Goal: Transaction & Acquisition: Purchase product/service

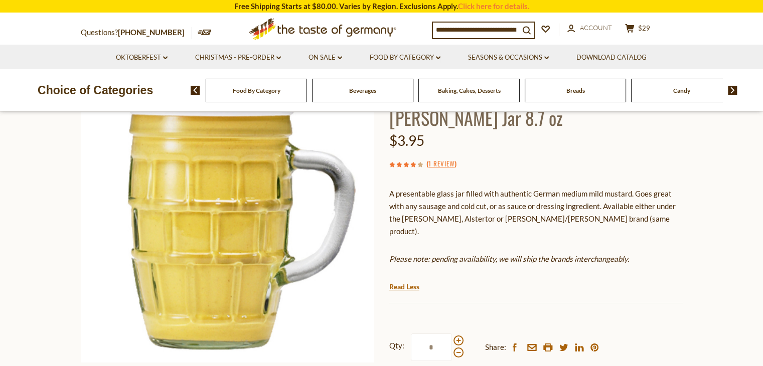
scroll to position [101, 0]
click at [729, 161] on section "Home Food By Category Condiments, Seasonings Kuehne Medium Mustard in Glass Ste…" at bounding box center [381, 249] width 763 height 466
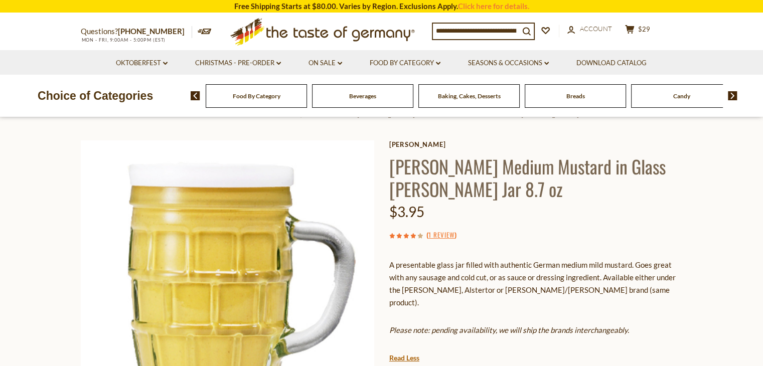
scroll to position [27, 0]
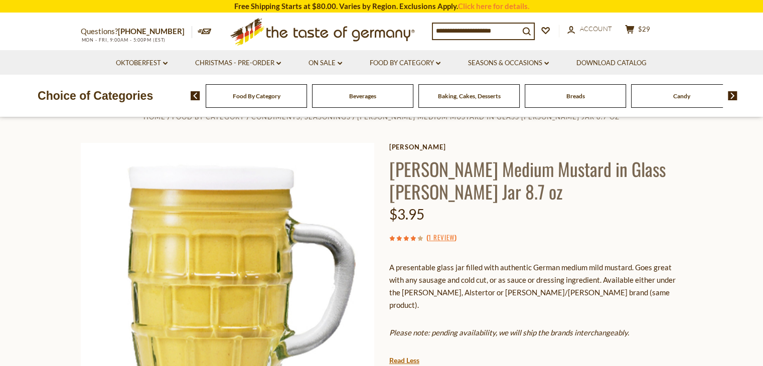
click at [580, 97] on span "Breads" at bounding box center [576, 96] width 19 height 8
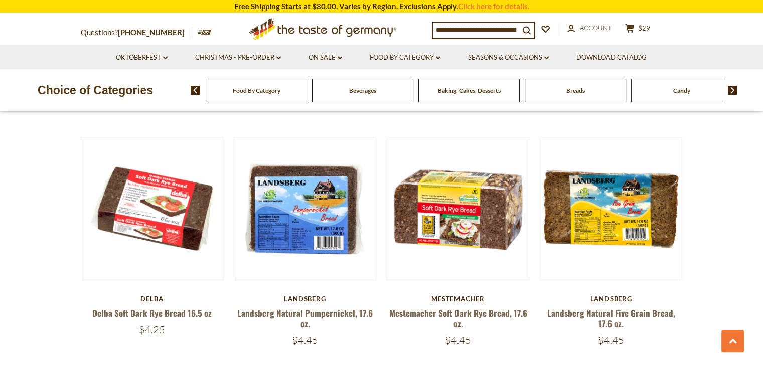
scroll to position [522, 0]
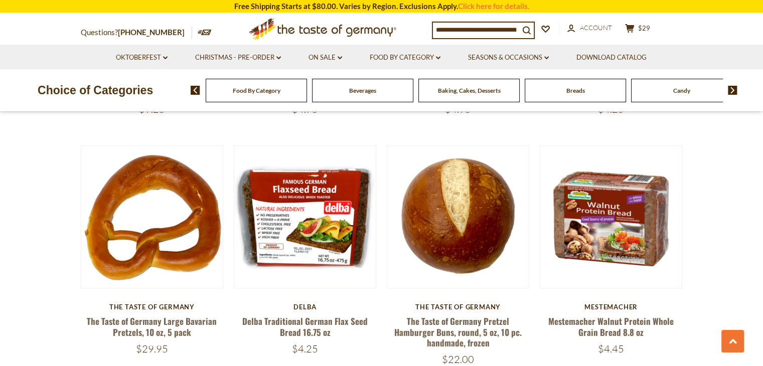
scroll to position [1233, 0]
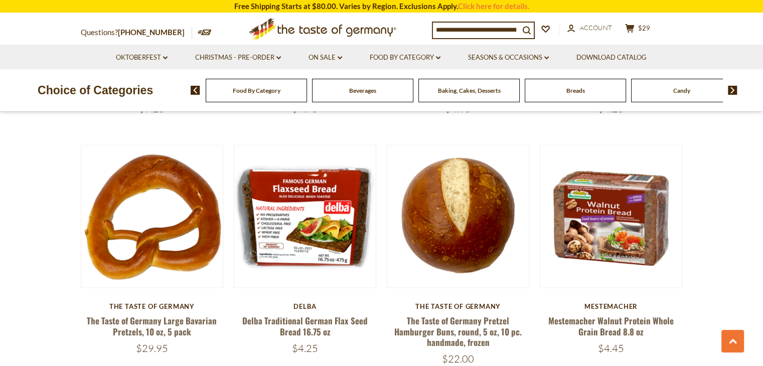
click at [447, 29] on input at bounding box center [476, 30] width 86 height 14
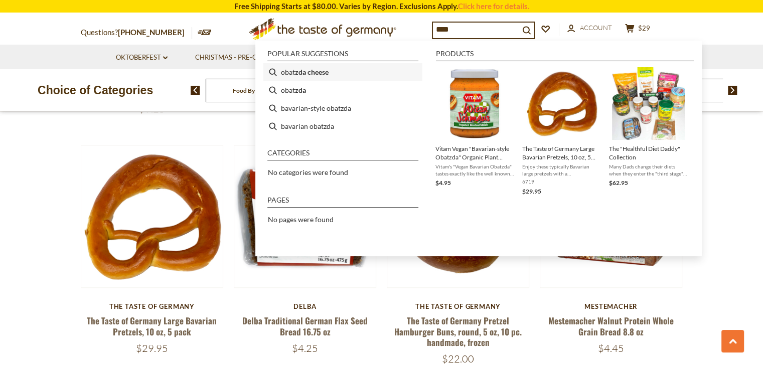
click at [321, 70] on b "zda cheese" at bounding box center [312, 72] width 34 height 12
type input "**********"
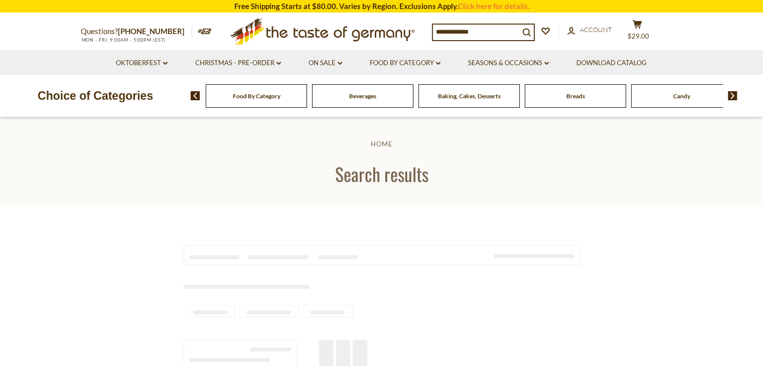
type input "**********"
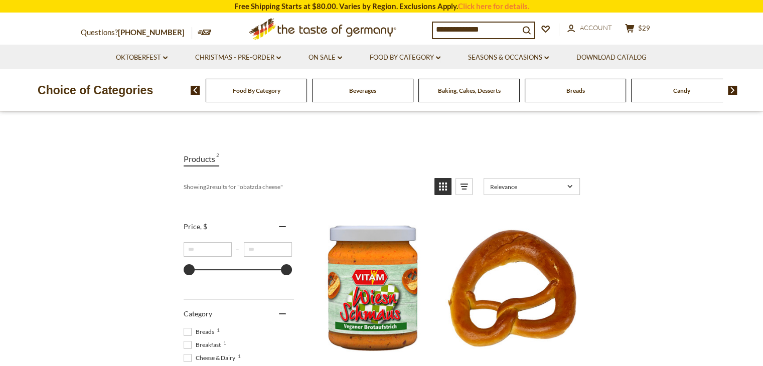
scroll to position [95, 0]
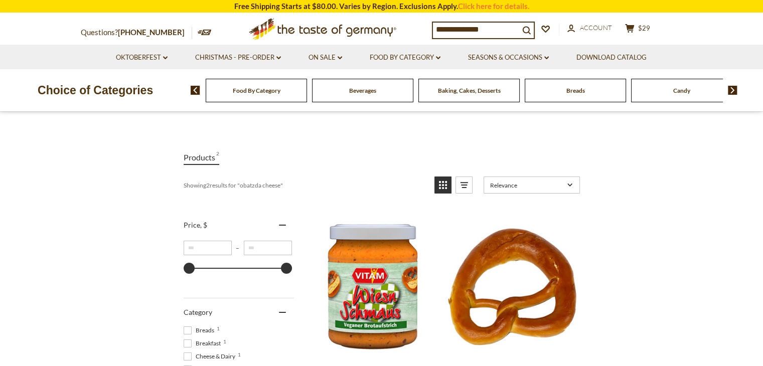
click at [578, 189] on link "Relevance" at bounding box center [532, 185] width 96 height 17
click at [574, 191] on link "Relevance" at bounding box center [532, 185] width 96 height 17
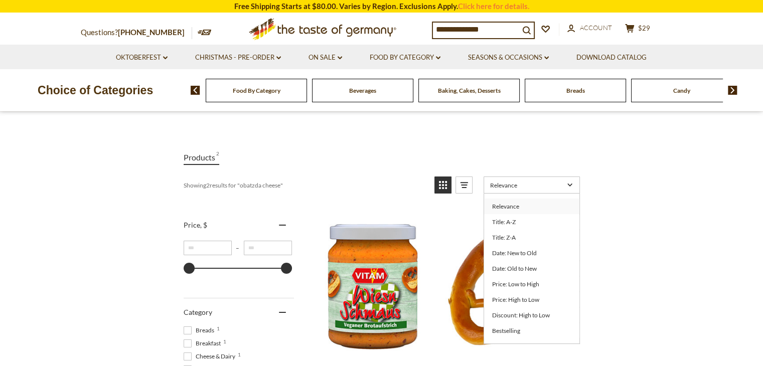
click at [576, 180] on link "Relevance" at bounding box center [532, 185] width 96 height 17
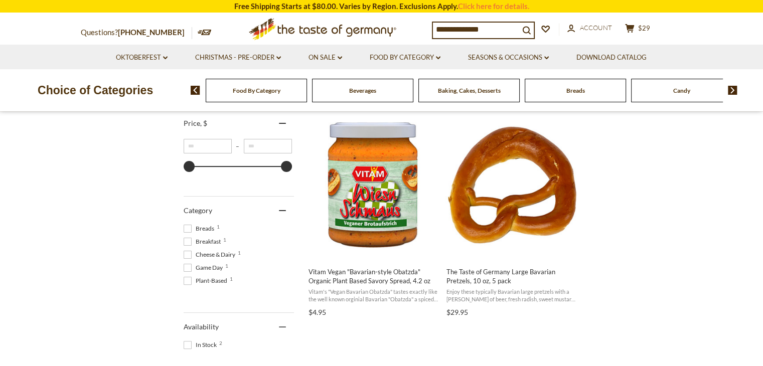
scroll to position [202, 0]
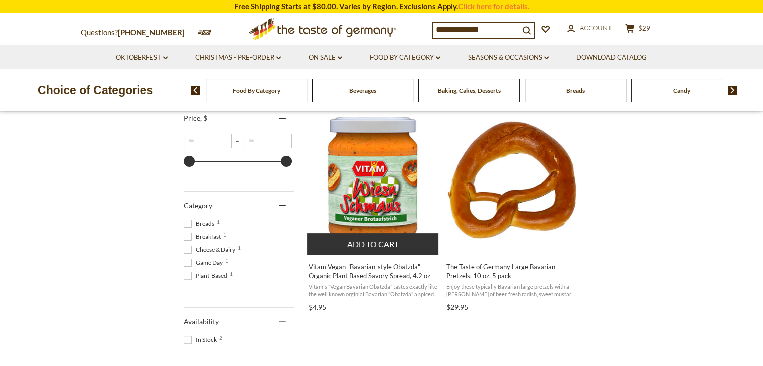
click at [365, 246] on button "Add to cart" at bounding box center [373, 244] width 132 height 22
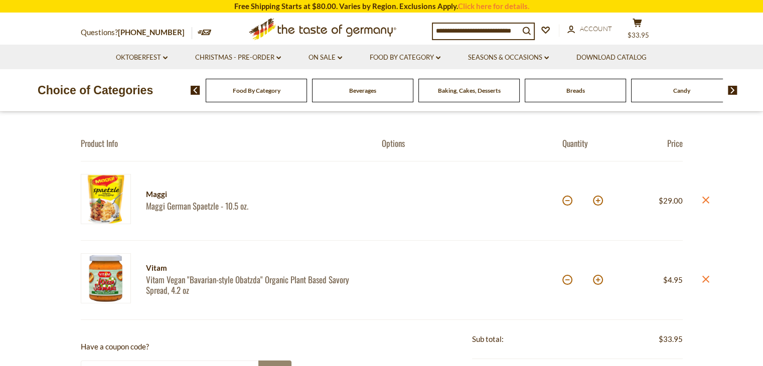
scroll to position [91, 0]
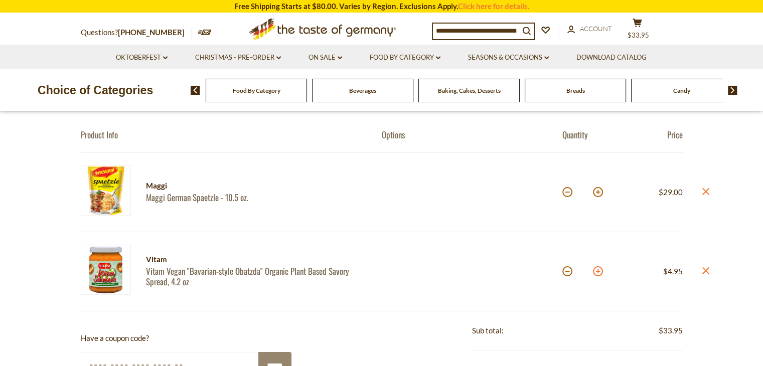
click at [596, 272] on button at bounding box center [598, 271] width 10 height 10
type input "*"
click at [104, 186] on img at bounding box center [106, 191] width 50 height 50
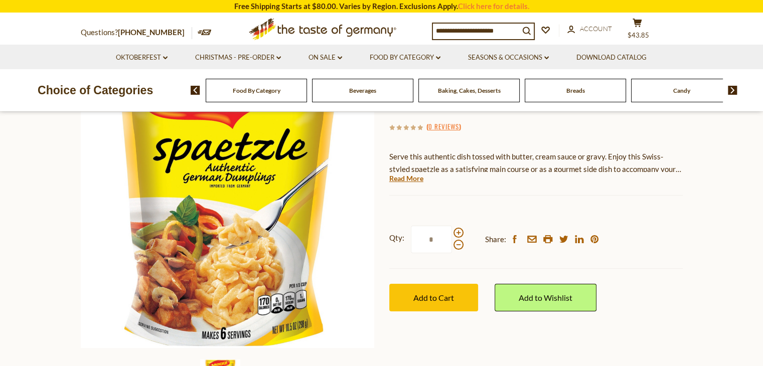
scroll to position [120, 0]
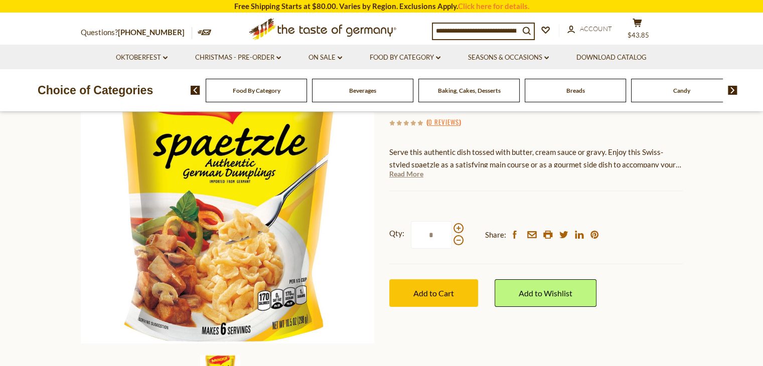
click at [420, 178] on link "Read More" at bounding box center [406, 174] width 34 height 10
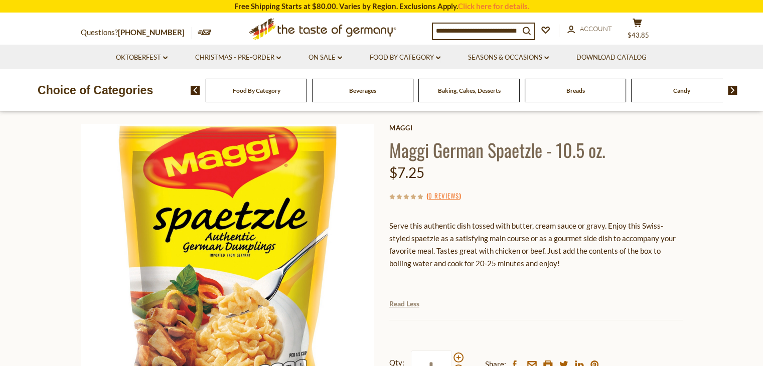
scroll to position [29, 0]
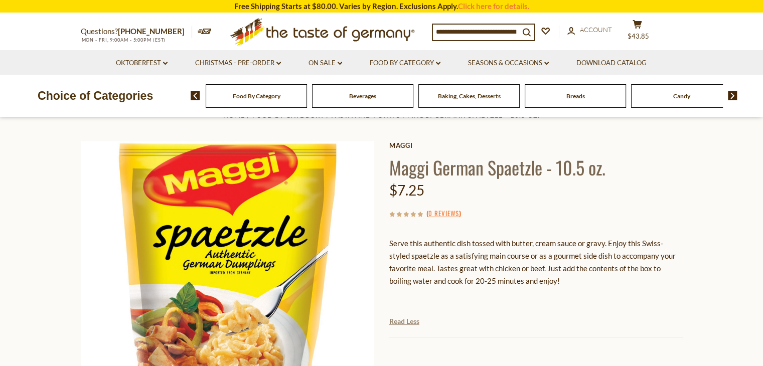
click at [731, 213] on section "Home Food By Category Pasta and Potato Maggi German Spaetzle - 10.5 oz. Maggi M…" at bounding box center [381, 312] width 763 height 446
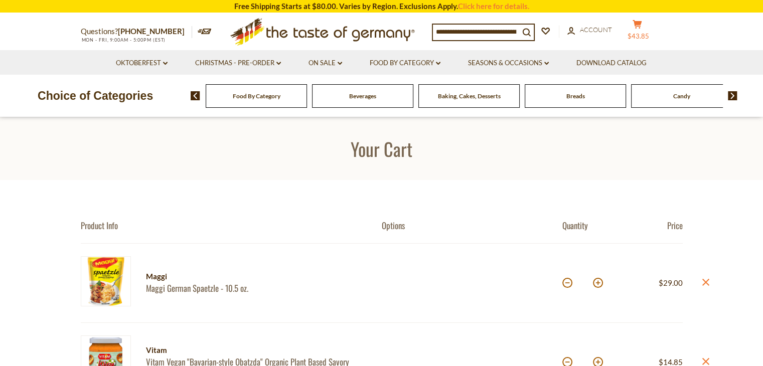
click at [642, 25] on icon at bounding box center [637, 24] width 9 height 9
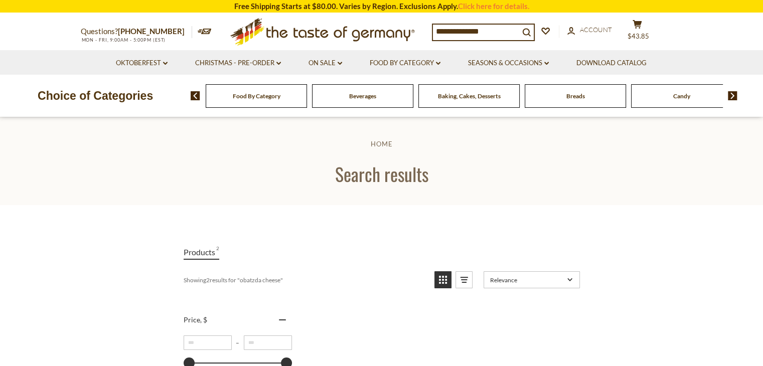
click at [492, 33] on input "**********" at bounding box center [476, 32] width 86 height 14
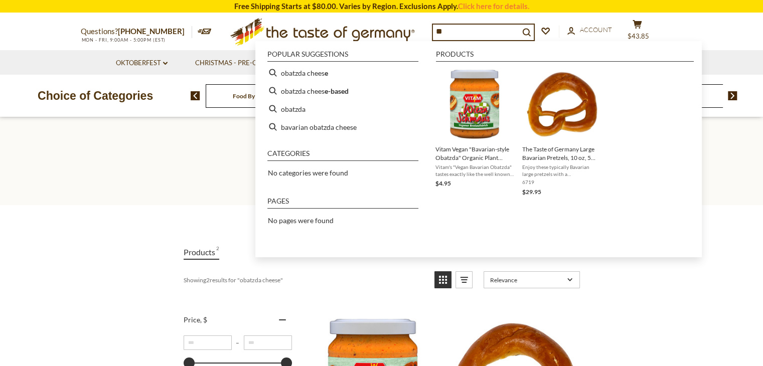
type input "*"
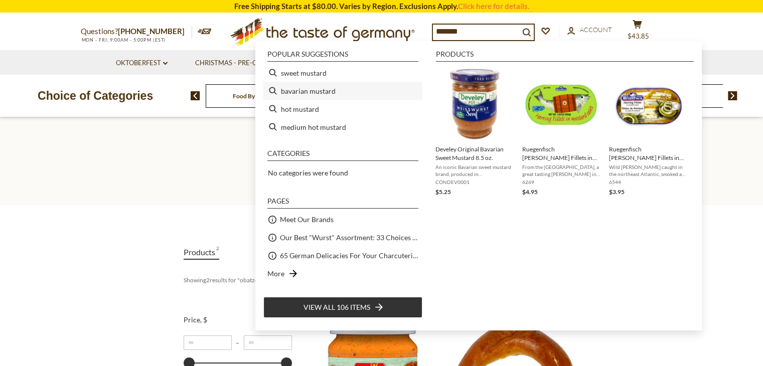
click at [318, 91] on li "bavarian mustard" at bounding box center [342, 91] width 159 height 18
type input "**********"
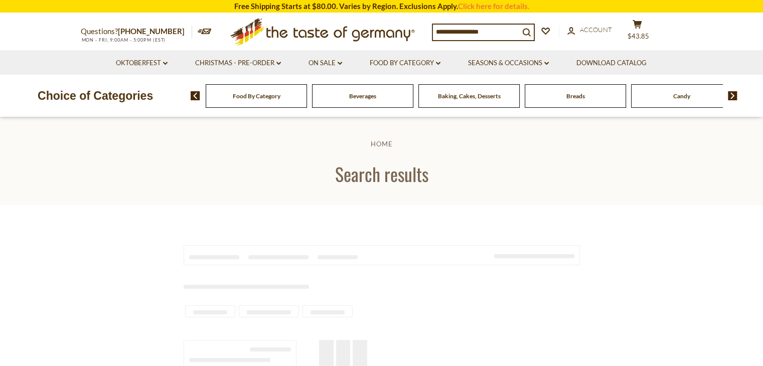
type input "**********"
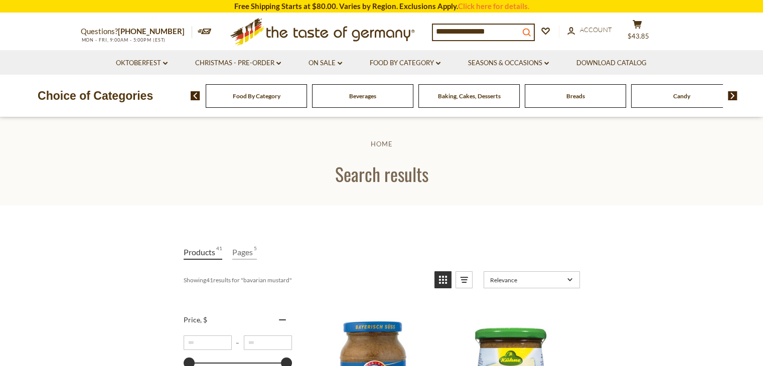
click at [531, 29] on icon "search_icon" at bounding box center [526, 32] width 9 height 9
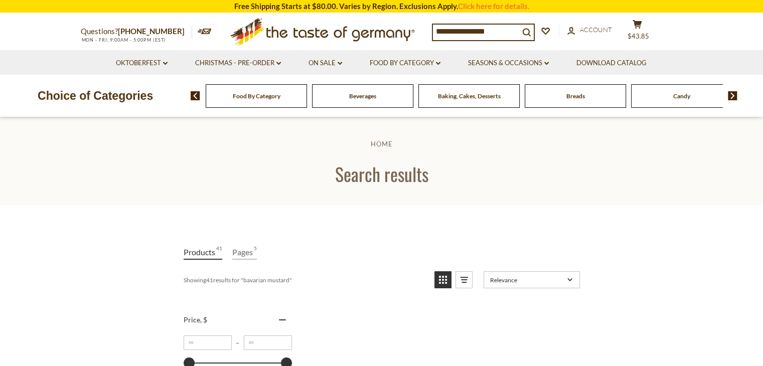
click at [468, 32] on input "**********" at bounding box center [476, 32] width 86 height 14
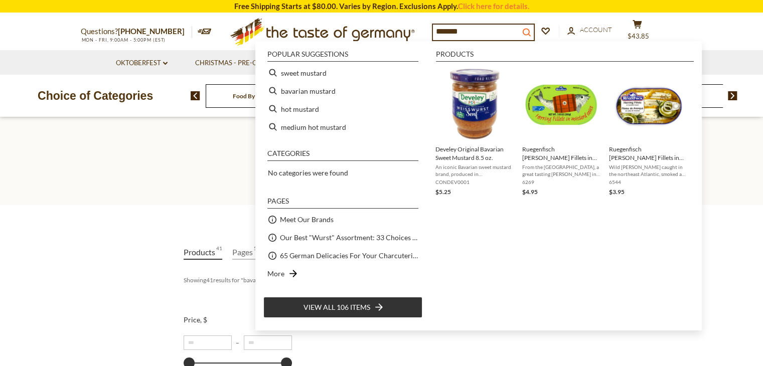
type input "*******"
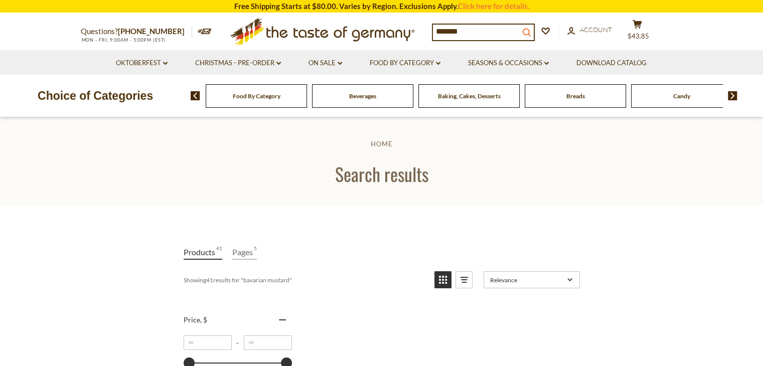
click at [531, 31] on icon "search_icon" at bounding box center [526, 32] width 9 height 9
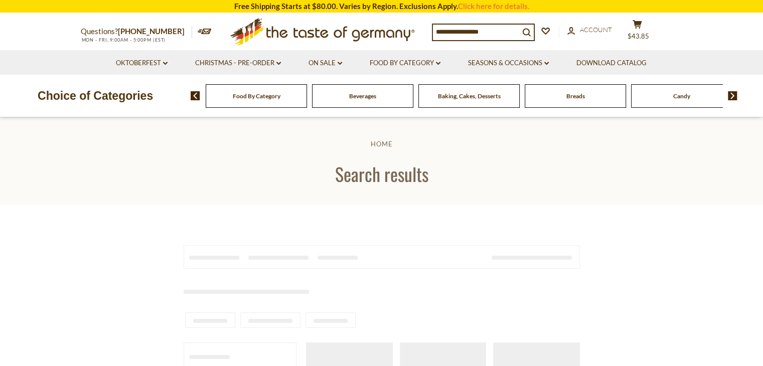
type input "*******"
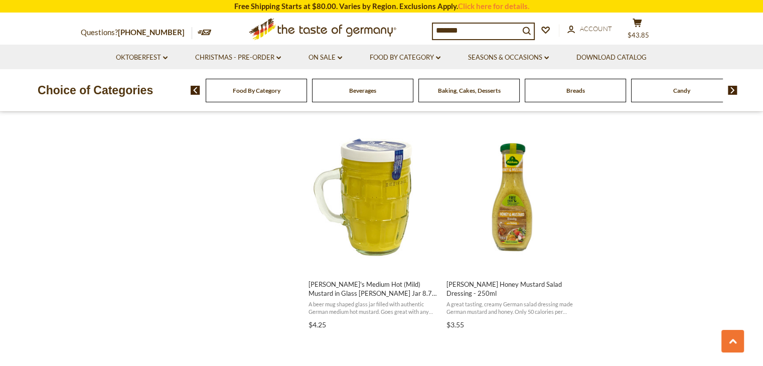
scroll to position [845, 0]
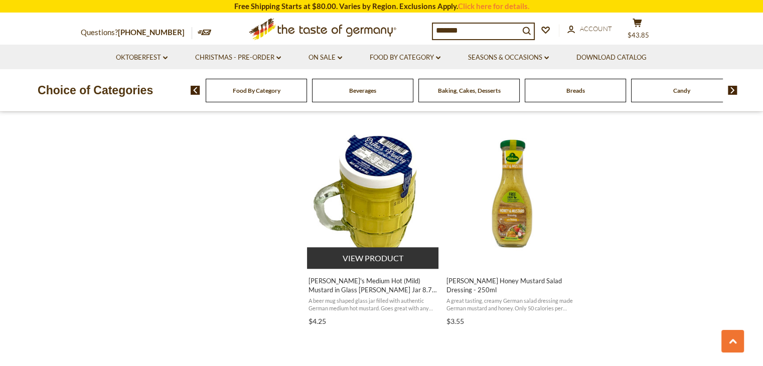
click at [377, 187] on img "Erika's Medium Hot (Mild) Mustard in Glass Stein Jar 8.7 oz." at bounding box center [373, 193] width 133 height 133
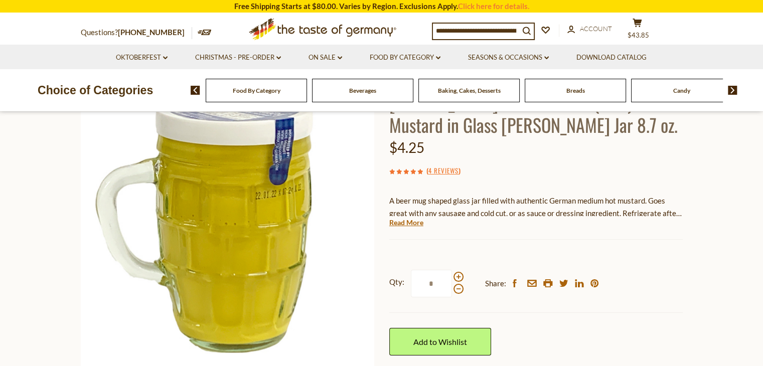
scroll to position [95, 0]
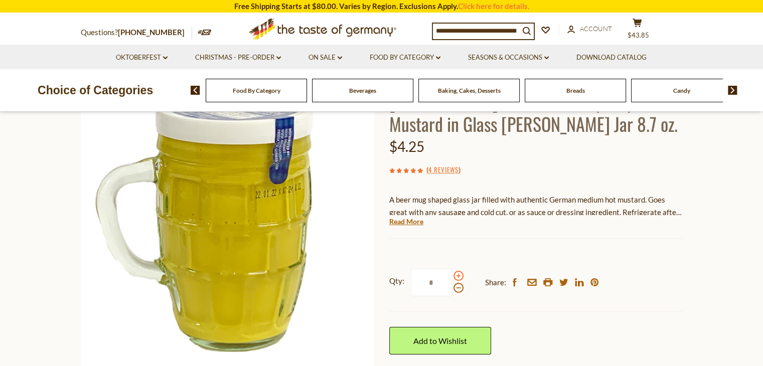
click at [457, 274] on span at bounding box center [459, 276] width 10 height 10
click at [452, 274] on input "*" at bounding box center [431, 283] width 41 height 28
type input "*"
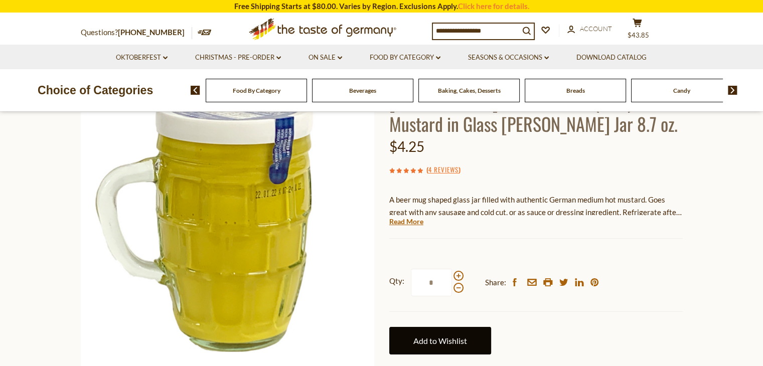
click at [435, 338] on link "Add to Wishlist" at bounding box center [440, 341] width 102 height 28
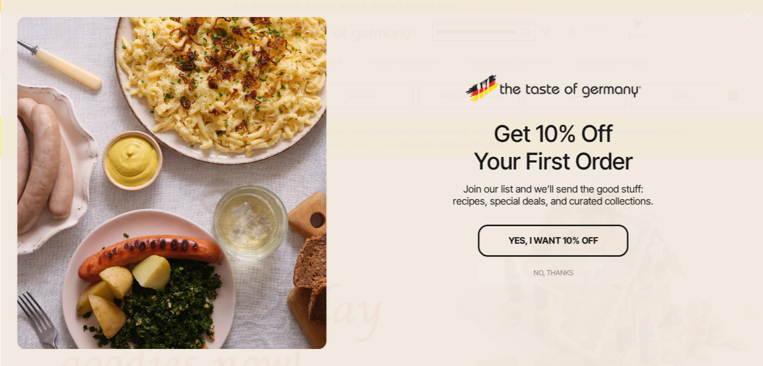
click at [556, 271] on div "No, thanks" at bounding box center [553, 272] width 40 height 7
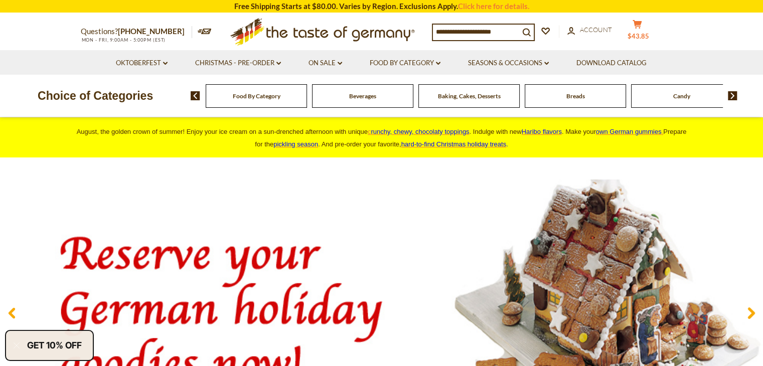
click at [642, 27] on icon "cart" at bounding box center [638, 24] width 10 height 9
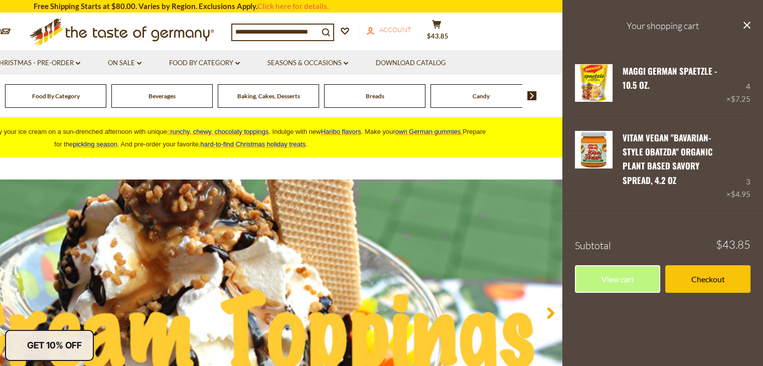
click at [397, 30] on span "Account" at bounding box center [395, 30] width 32 height 8
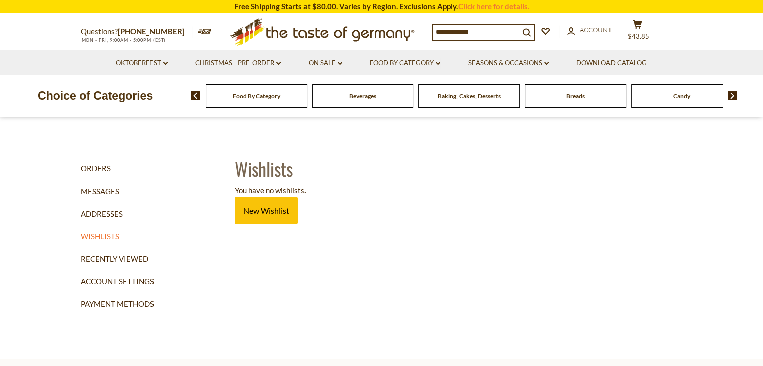
click at [519, 29] on input at bounding box center [476, 32] width 86 height 14
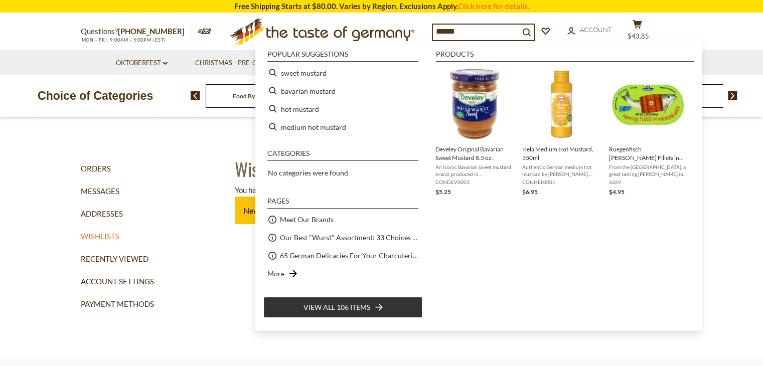
type input "*******"
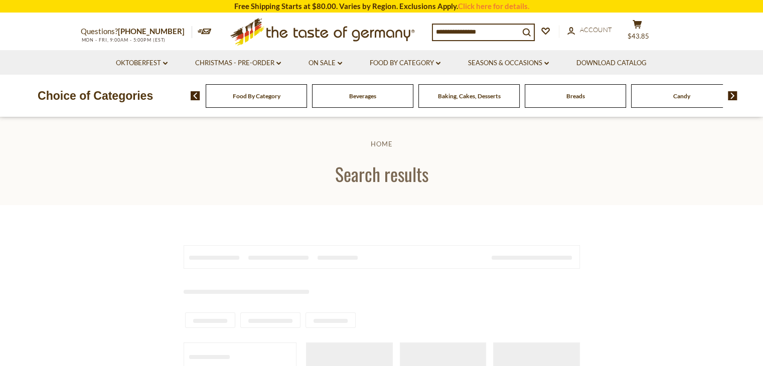
type input "*******"
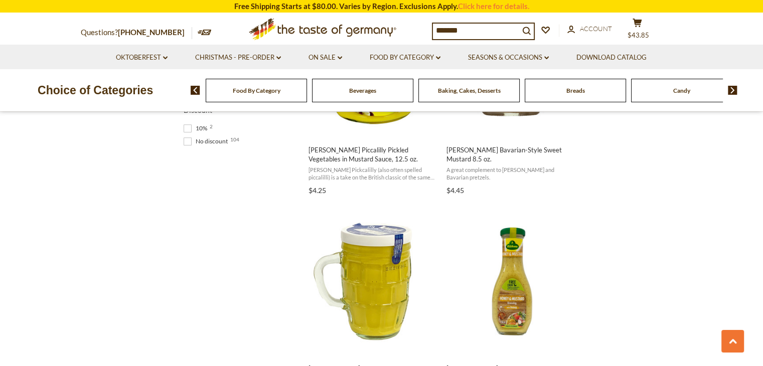
scroll to position [770, 0]
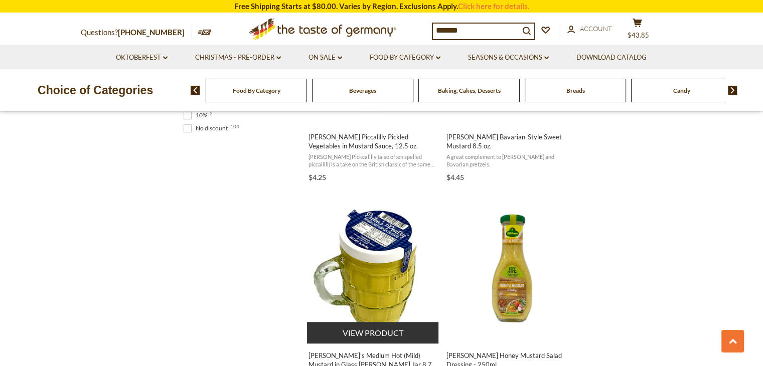
click at [375, 238] on img "Erika's Medium Hot (Mild) Mustard in Glass Stein Jar 8.7 oz." at bounding box center [373, 268] width 133 height 133
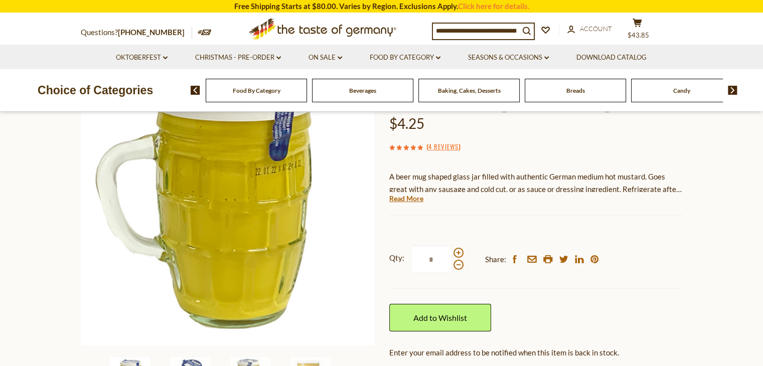
scroll to position [116, 0]
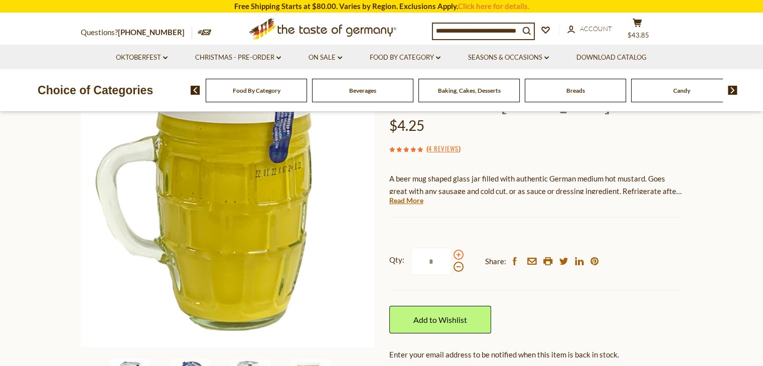
click at [456, 255] on span at bounding box center [459, 255] width 10 height 10
click at [452, 255] on input "*" at bounding box center [431, 262] width 41 height 28
click at [457, 266] on span at bounding box center [459, 267] width 10 height 10
click at [452, 266] on input "*" at bounding box center [431, 262] width 41 height 28
type input "*"
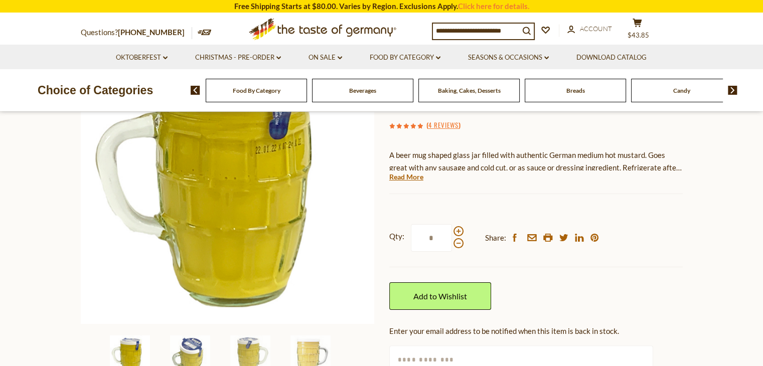
scroll to position [167, 0]
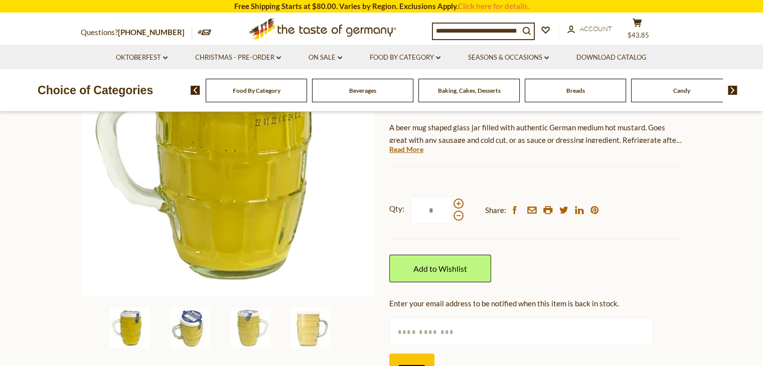
type input "*"
click at [414, 333] on input "text" at bounding box center [521, 332] width 264 height 28
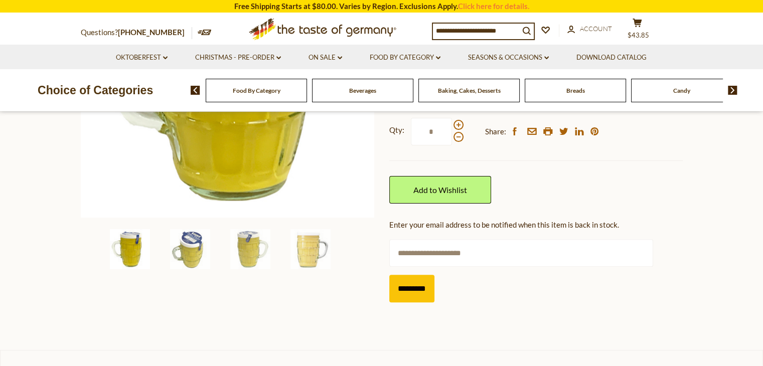
scroll to position [257, 0]
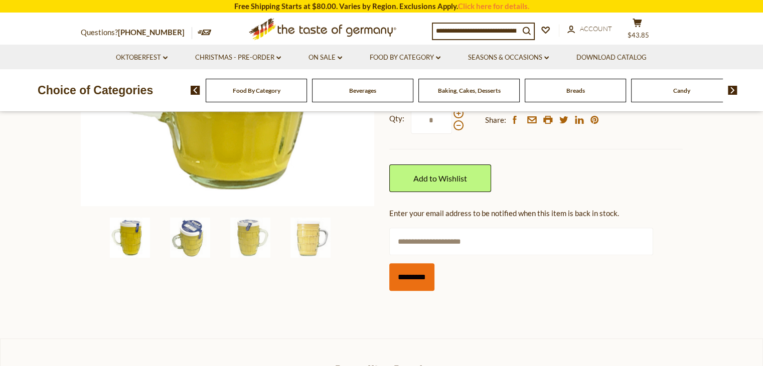
type input "**********"
click at [420, 277] on input "*********" at bounding box center [411, 277] width 45 height 28
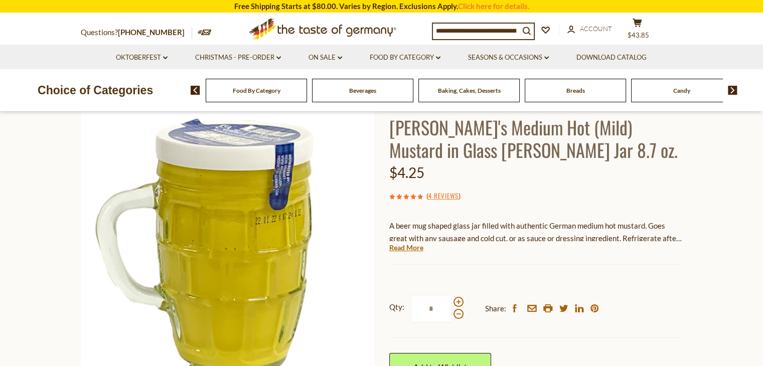
scroll to position [0, 0]
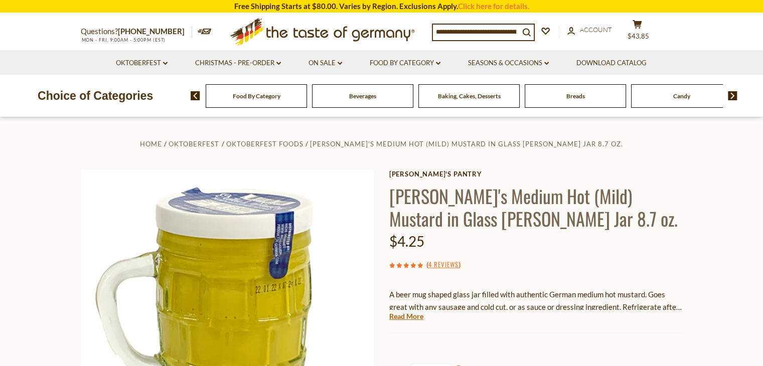
click at [444, 30] on input at bounding box center [476, 32] width 86 height 14
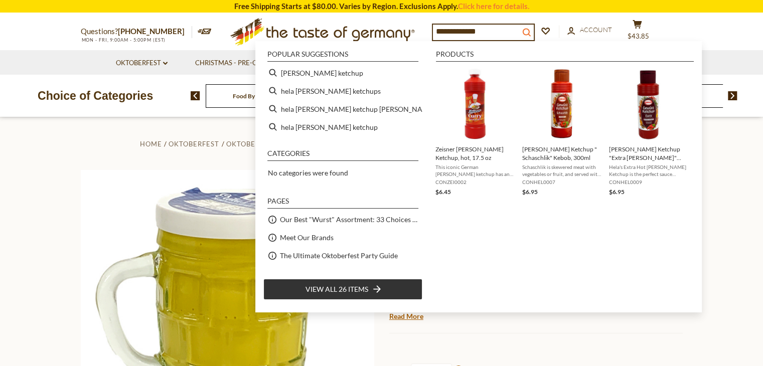
type input "**********"
click at [531, 31] on icon "search_icon" at bounding box center [526, 32] width 9 height 9
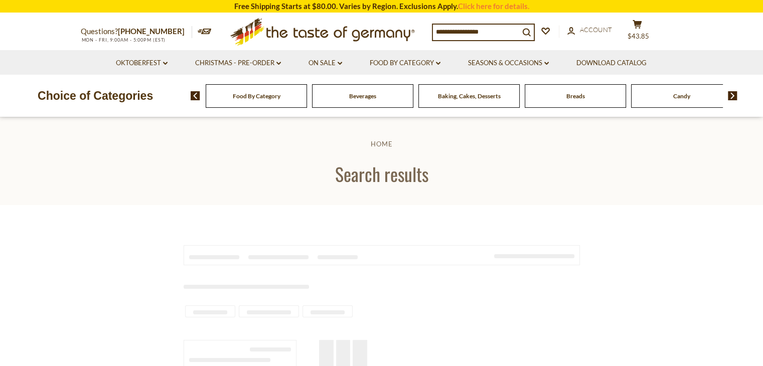
type input "**********"
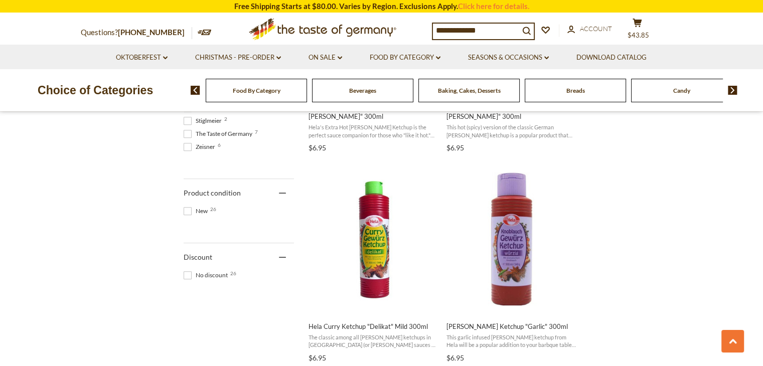
scroll to position [586, 0]
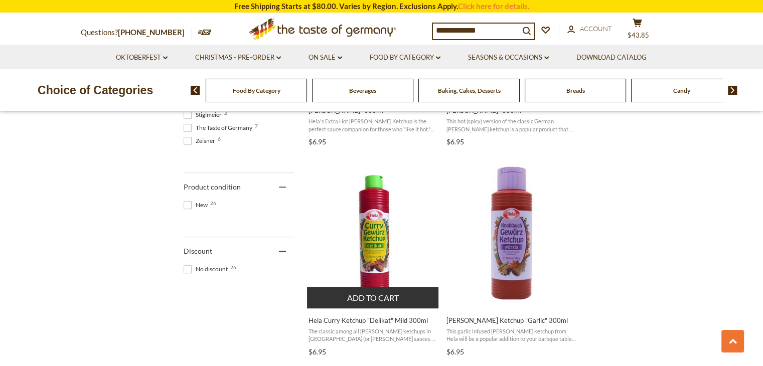
click at [369, 287] on button "Add to cart" at bounding box center [373, 298] width 132 height 22
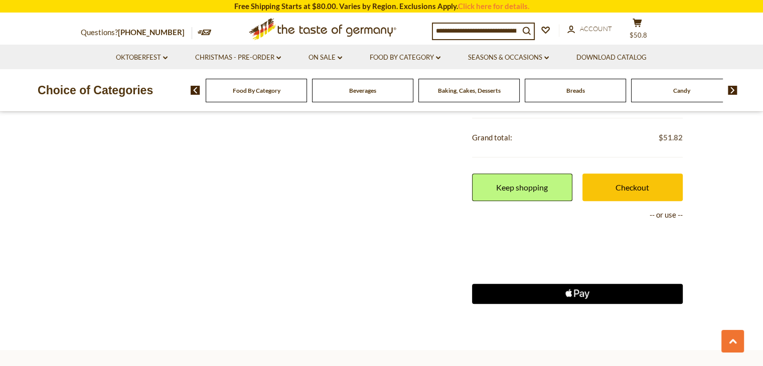
scroll to position [516, 0]
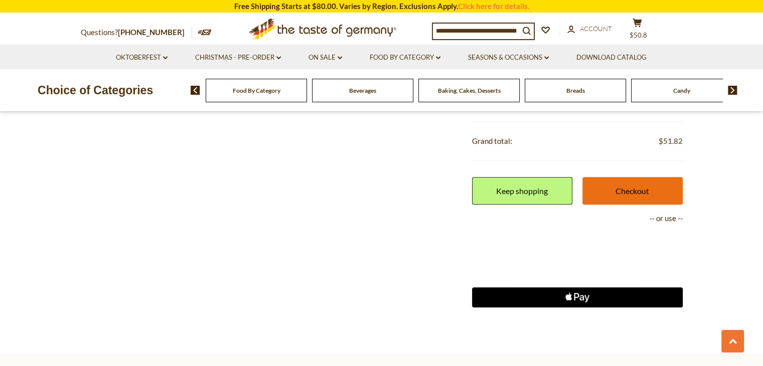
click at [631, 188] on link "Checkout" at bounding box center [633, 191] width 100 height 28
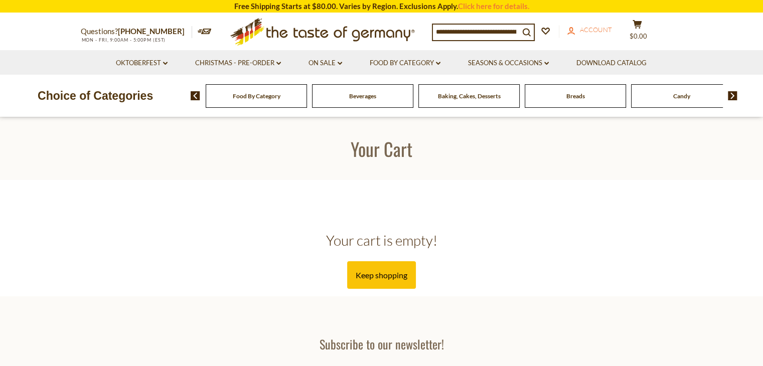
click at [601, 31] on span "Account" at bounding box center [596, 30] width 32 height 8
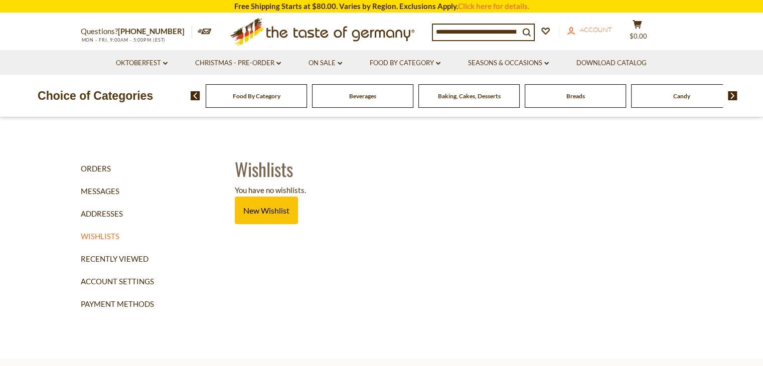
click at [611, 33] on span "Account" at bounding box center [596, 30] width 32 height 8
